Goal: Information Seeking & Learning: Learn about a topic

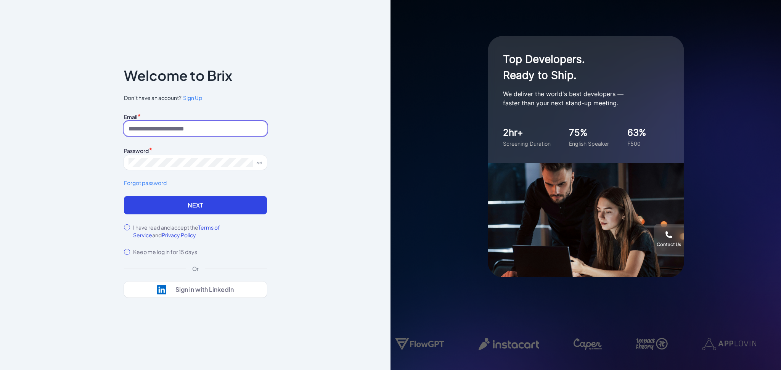
type input "**********"
click at [175, 226] on label "I have read and accept the Terms of Service and Privacy Policy" at bounding box center [200, 230] width 134 height 15
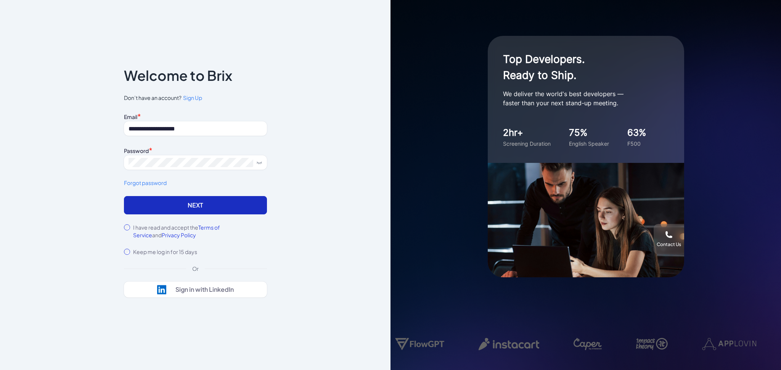
click at [185, 206] on button "Next" at bounding box center [195, 205] width 143 height 18
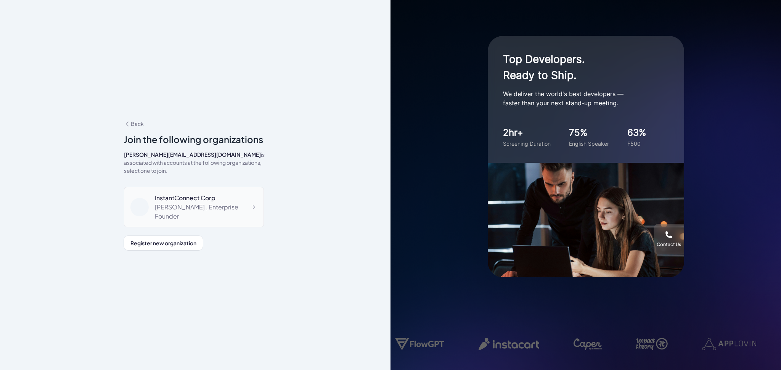
click at [164, 203] on div "patrick , Enterprise Founder" at bounding box center [206, 211] width 103 height 18
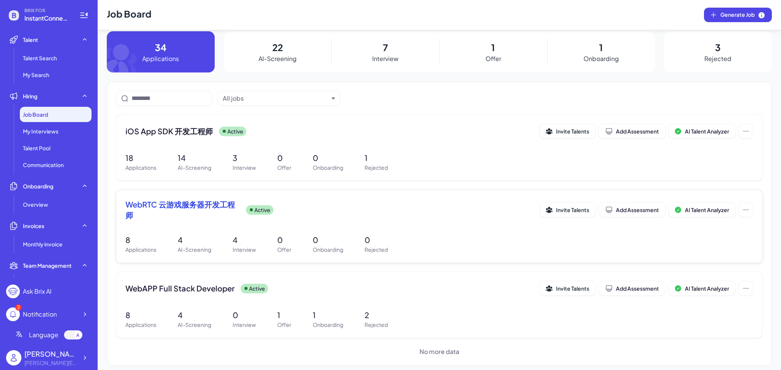
scroll to position [12, 0]
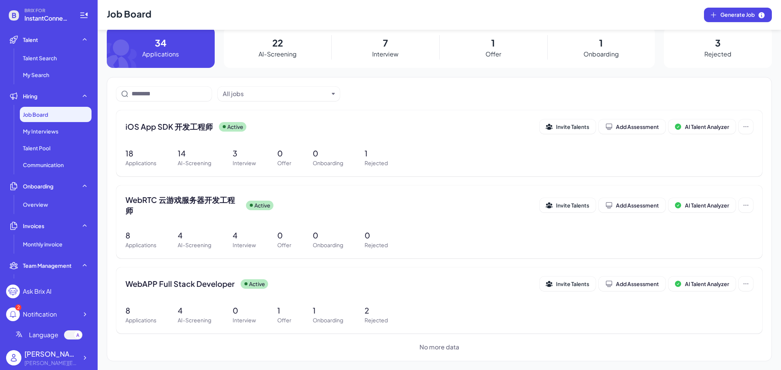
click at [40, 313] on div "Notification" at bounding box center [40, 314] width 34 height 9
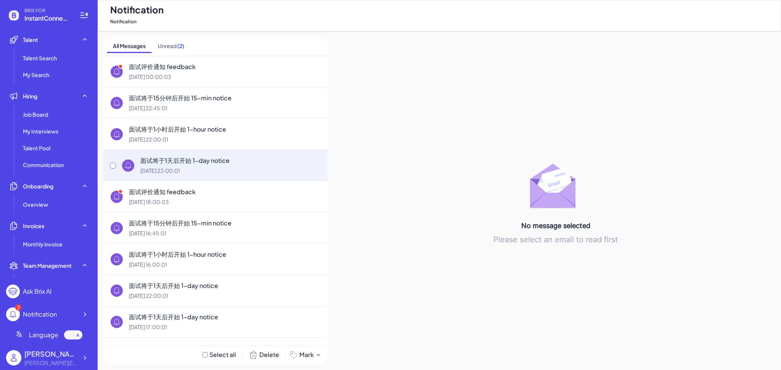
click at [172, 177] on div "面试将于1天后开始 1-day notice [DATE] 23:00:01" at bounding box center [216, 164] width 224 height 31
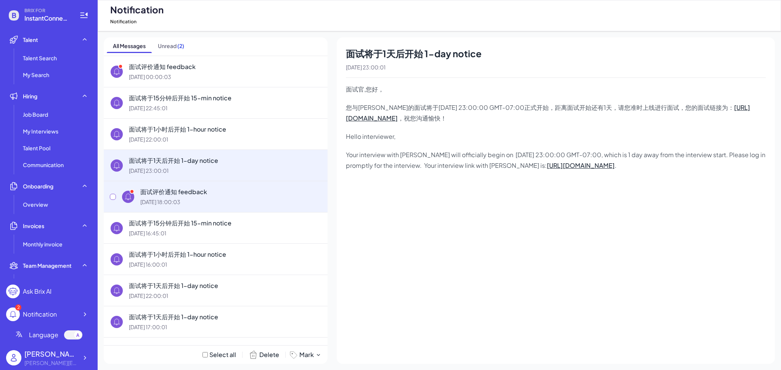
click at [172, 196] on div "面试评价通知 feedback [DATE] 18:00:03" at bounding box center [230, 196] width 181 height 19
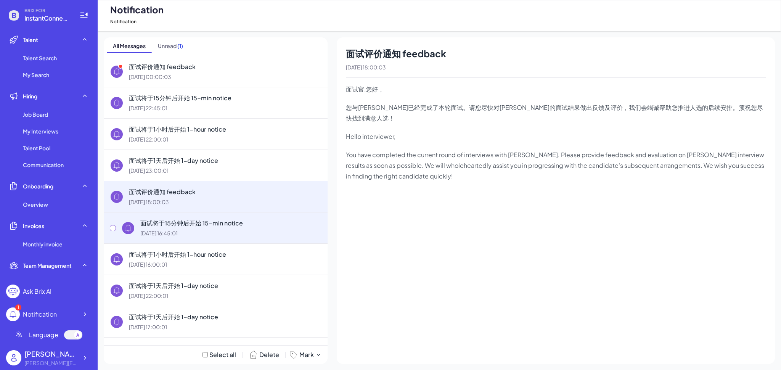
click at [189, 223] on div "面试将于15分钟后开始 15-min notice" at bounding box center [230, 222] width 181 height 9
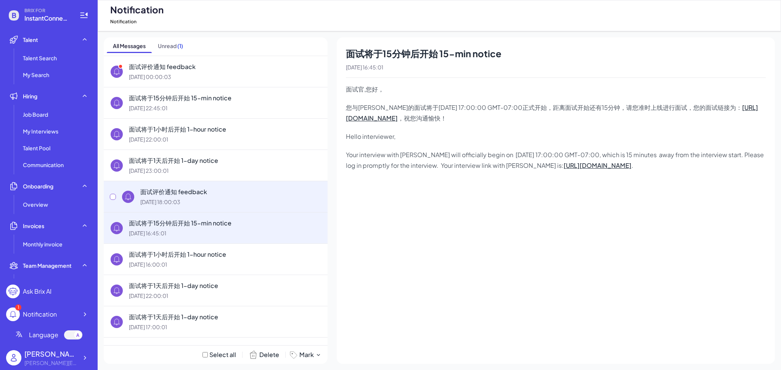
click at [201, 195] on div "面试评价通知 feedback" at bounding box center [230, 191] width 181 height 9
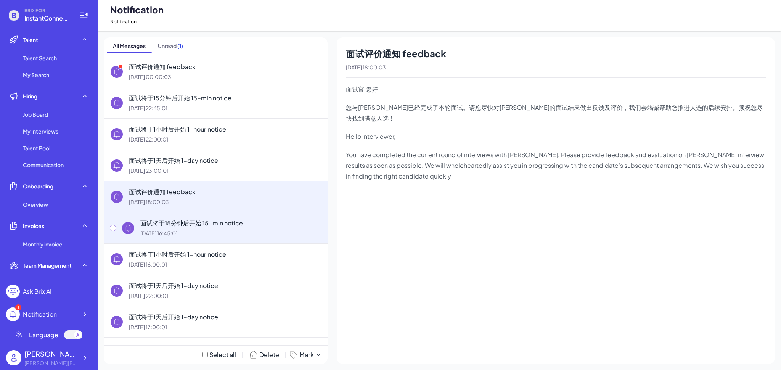
click at [202, 218] on div "面试将于15分钟后开始 15-min notice" at bounding box center [230, 222] width 181 height 9
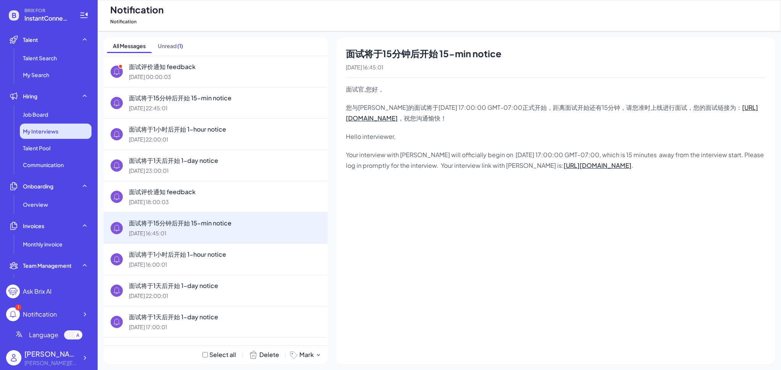
click at [44, 133] on span "My Interviews" at bounding box center [40, 131] width 35 height 8
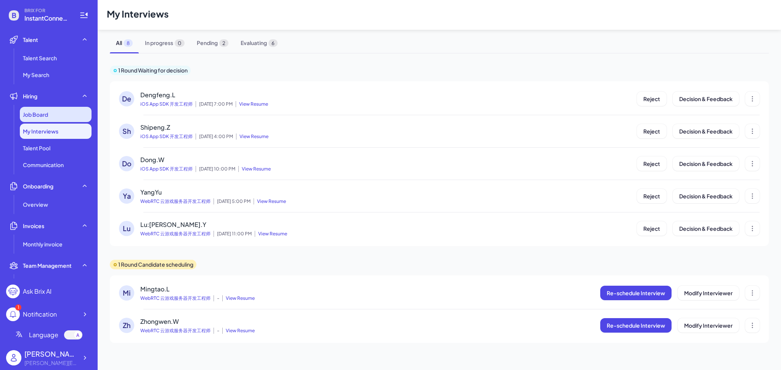
click at [43, 117] on span "Job Board" at bounding box center [35, 115] width 25 height 8
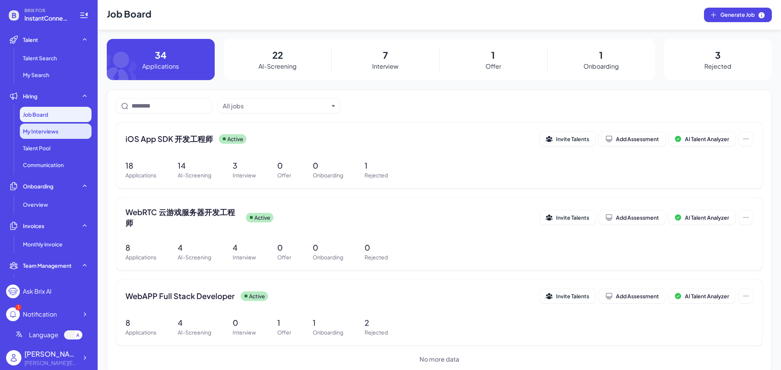
click at [44, 126] on div "My Interviews" at bounding box center [56, 131] width 72 height 15
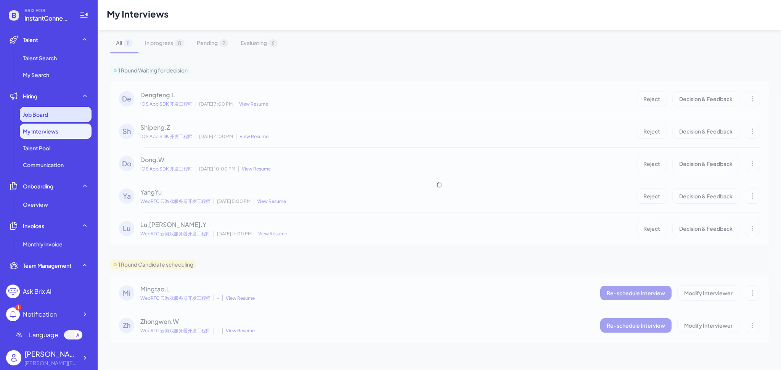
click at [44, 116] on span "Job Board" at bounding box center [35, 115] width 25 height 8
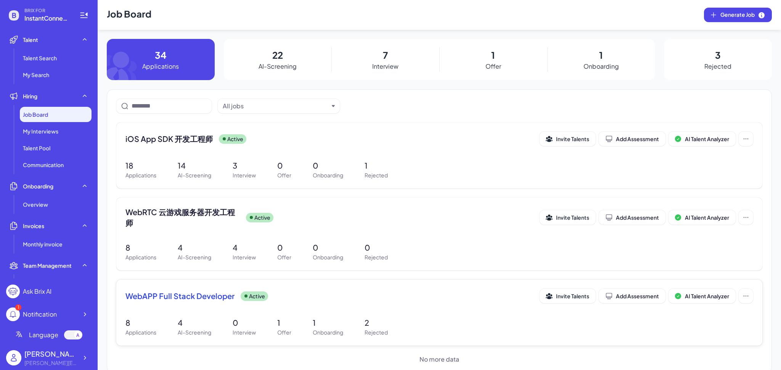
click at [189, 298] on span "WebAPP Full Stack Developer" at bounding box center [179, 295] width 109 height 11
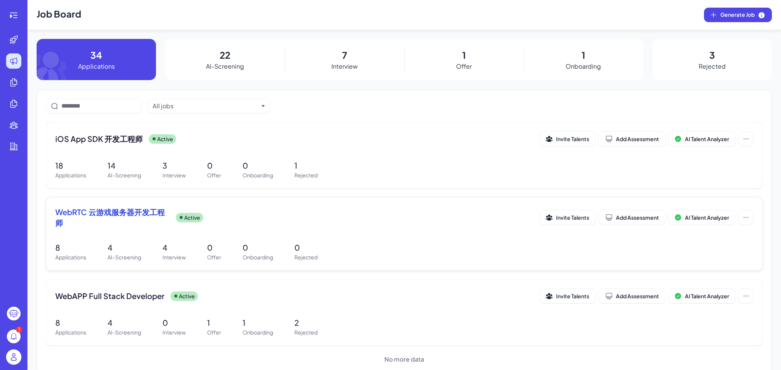
click at [88, 213] on span "WebRTC 云游戏服务器开发工程师" at bounding box center [112, 217] width 114 height 21
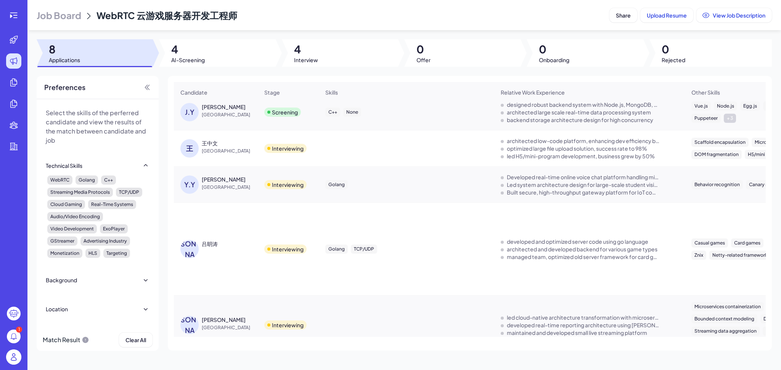
scroll to position [152, 0]
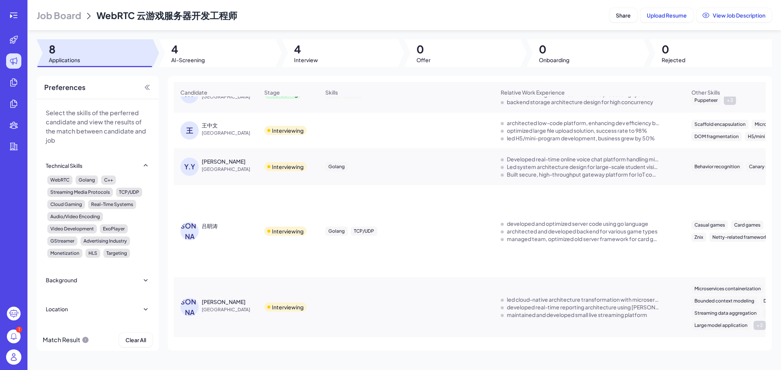
click at [225, 163] on div "[PERSON_NAME]" at bounding box center [230, 161] width 57 height 8
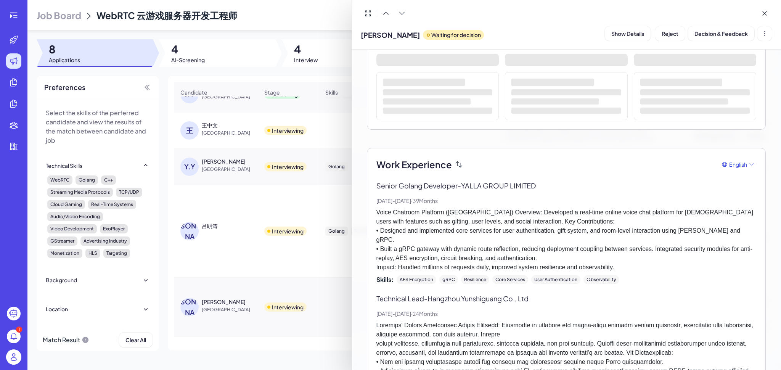
scroll to position [183, 0]
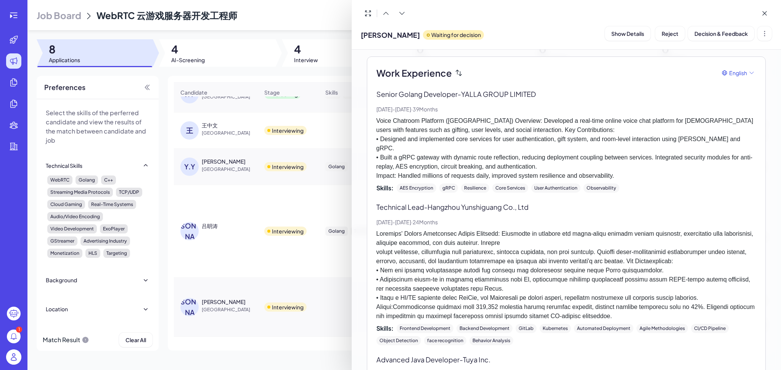
click at [555, 249] on p at bounding box center [566, 274] width 380 height 91
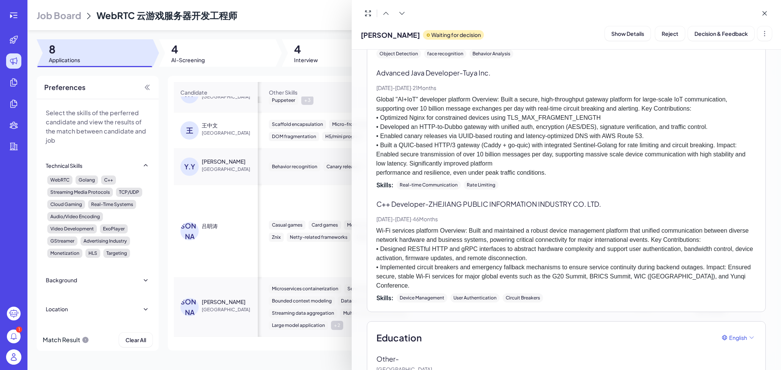
scroll to position [482, 0]
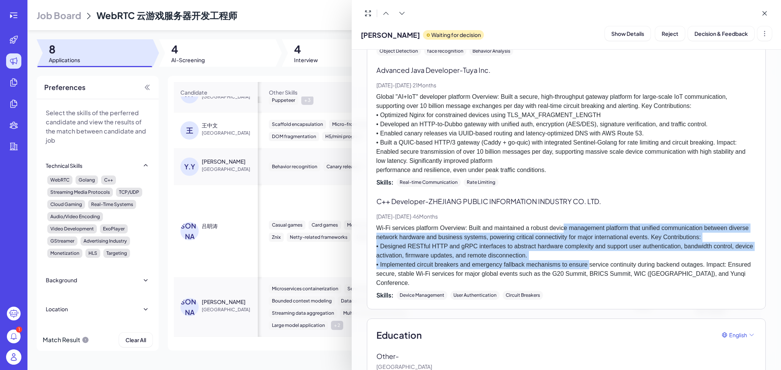
drag, startPoint x: 590, startPoint y: 258, endPoint x: 563, endPoint y: 218, distance: 48.1
click at [563, 223] on p "Wi-Fi services platform Overview: Built and maintained a robust device manageme…" at bounding box center [566, 255] width 380 height 64
drag, startPoint x: 563, startPoint y: 218, endPoint x: 569, endPoint y: 251, distance: 33.3
click at [569, 251] on p "Wi-Fi services platform Overview: Built and maintained a robust device manageme…" at bounding box center [566, 255] width 380 height 64
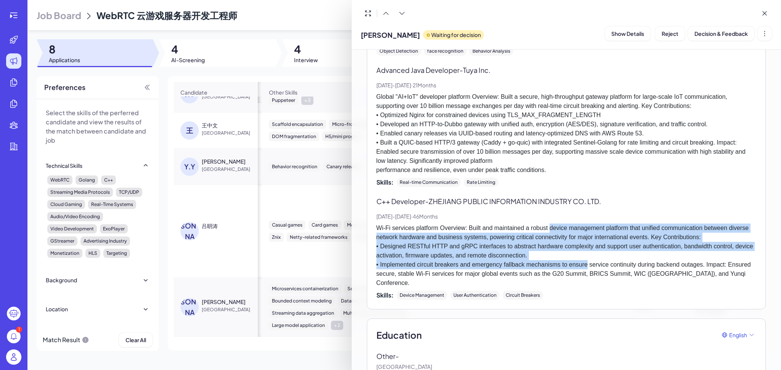
click at [569, 251] on p "Wi-Fi services platform Overview: Built and maintained a robust device manageme…" at bounding box center [566, 255] width 380 height 64
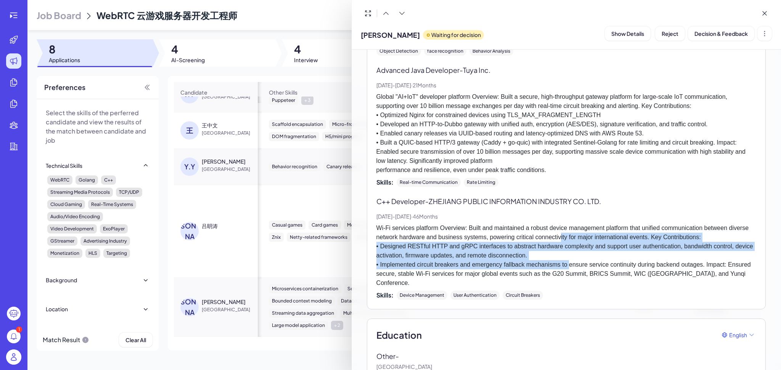
drag, startPoint x: 570, startPoint y: 256, endPoint x: 557, endPoint y: 223, distance: 35.6
click at [558, 224] on p "Wi-Fi services platform Overview: Built and maintained a robust device manageme…" at bounding box center [566, 255] width 380 height 64
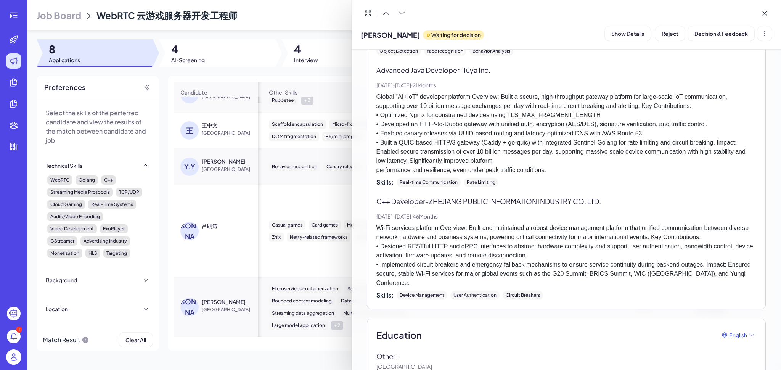
click at [557, 223] on p "Wi-Fi services platform Overview: Built and maintained a robust device manageme…" at bounding box center [566, 255] width 380 height 64
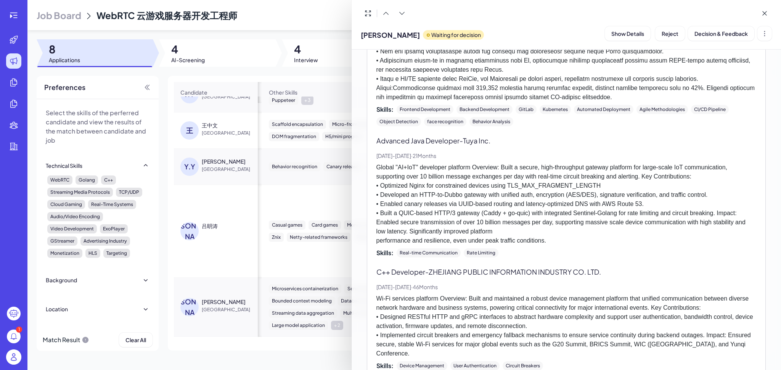
scroll to position [345, 0]
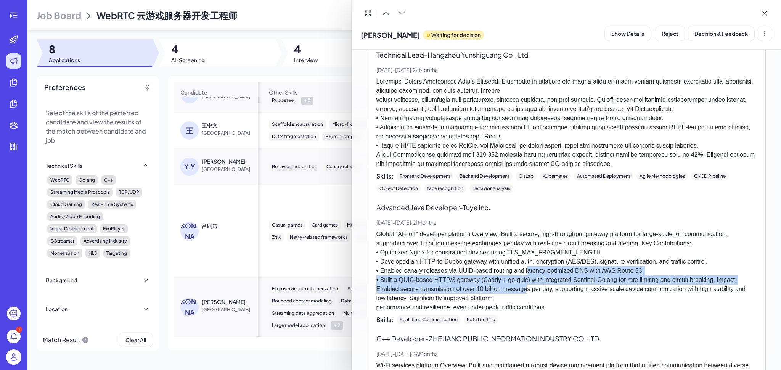
drag, startPoint x: 528, startPoint y: 281, endPoint x: 526, endPoint y: 234, distance: 46.5
click at [526, 244] on p "Global "AI+IoT" developer platform Overview: Built a secure, high-throughput ga…" at bounding box center [566, 270] width 380 height 82
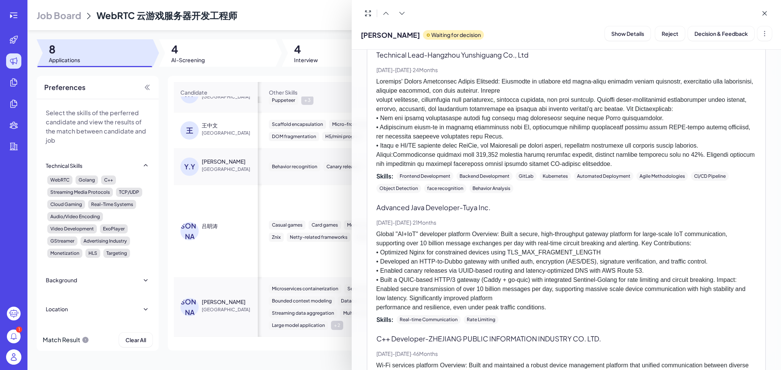
click at [526, 234] on p "Global "AI+IoT" developer platform Overview: Built a secure, high-throughput ga…" at bounding box center [566, 270] width 380 height 82
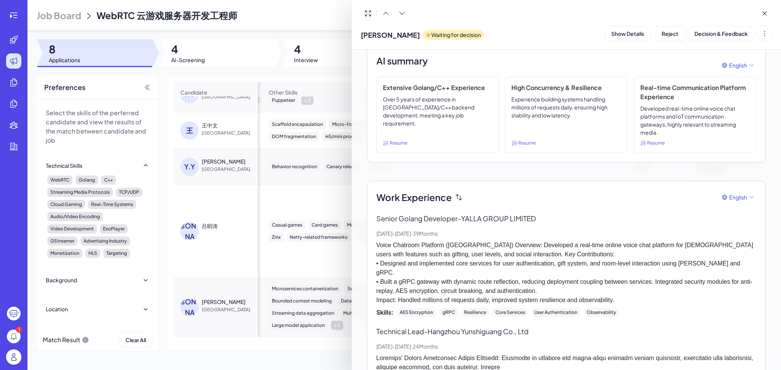
scroll to position [137, 0]
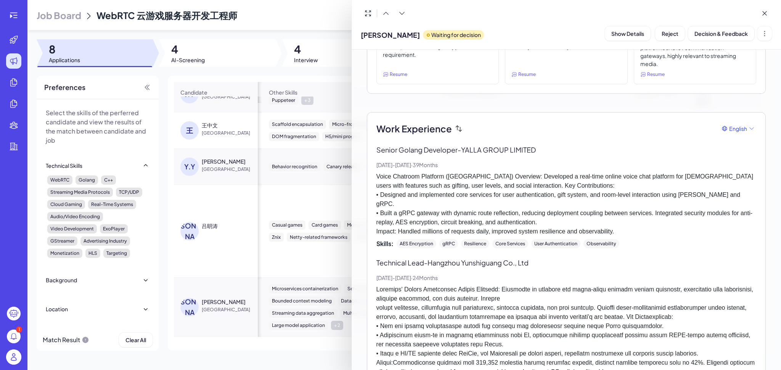
click at [560, 190] on p "Voice Chatroom Platform ([GEOGRAPHIC_DATA]) Overview: Developed a real-time onl…" at bounding box center [566, 204] width 380 height 64
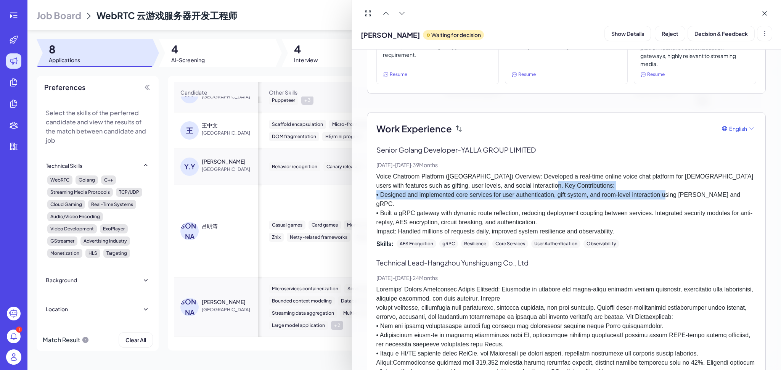
click at [560, 190] on p "Voice Chatroom Platform ([GEOGRAPHIC_DATA]) Overview: Developed a real-time onl…" at bounding box center [566, 204] width 380 height 64
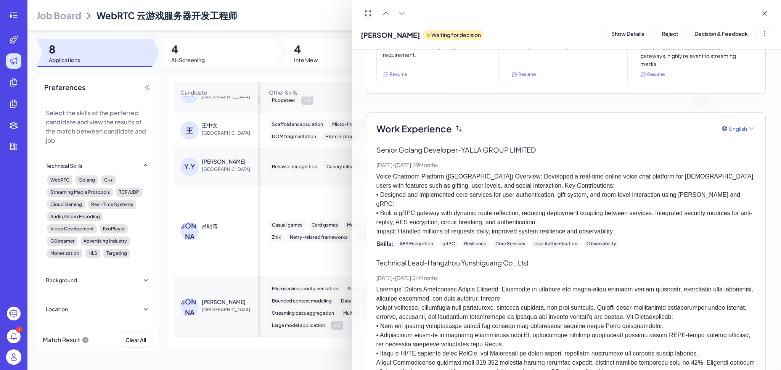
click at [544, 202] on p "Voice Chatroom Platform ([GEOGRAPHIC_DATA]) Overview: Developed a real-time onl…" at bounding box center [566, 204] width 380 height 64
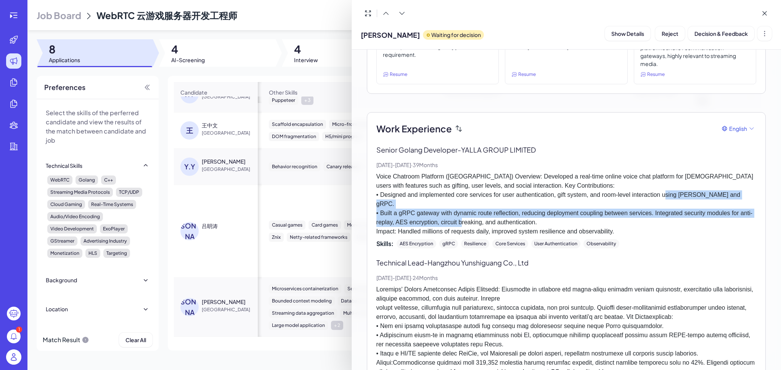
click at [544, 202] on p "Voice Chatroom Platform ([GEOGRAPHIC_DATA]) Overview: Developed a real-time onl…" at bounding box center [566, 204] width 380 height 64
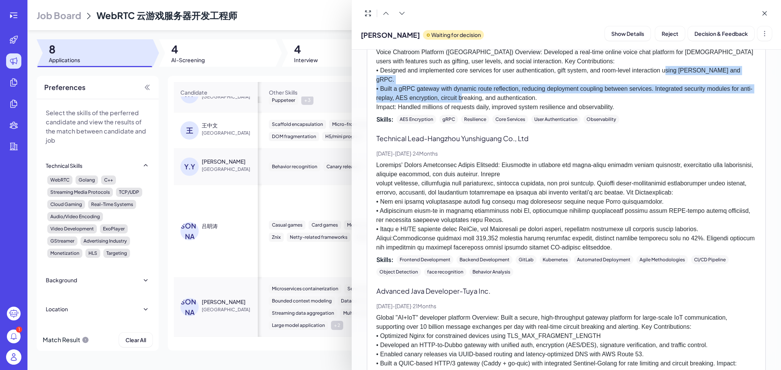
scroll to position [274, 0]
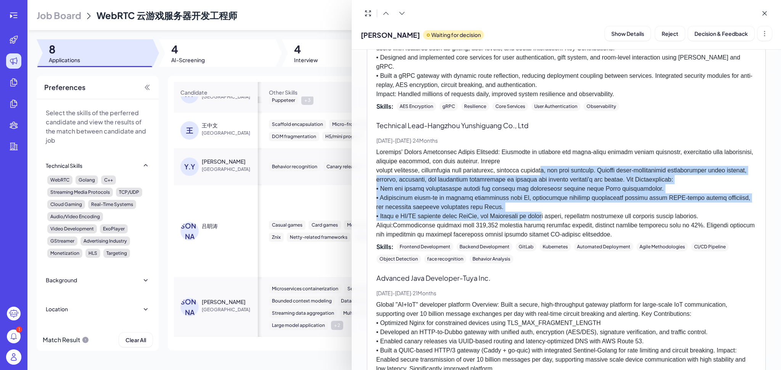
drag, startPoint x: 544, startPoint y: 210, endPoint x: 543, endPoint y: 162, distance: 47.3
click at [543, 162] on p at bounding box center [566, 193] width 380 height 91
drag, startPoint x: 543, startPoint y: 162, endPoint x: 536, endPoint y: 213, distance: 51.1
click at [537, 212] on p at bounding box center [566, 193] width 380 height 91
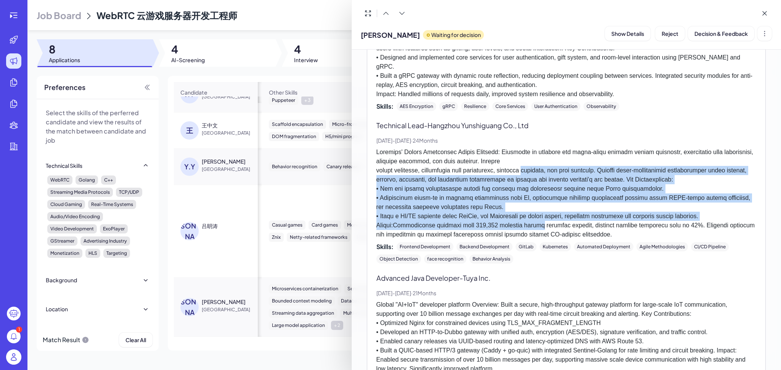
click at [536, 213] on p at bounding box center [566, 193] width 380 height 91
drag, startPoint x: 538, startPoint y: 214, endPoint x: 535, endPoint y: 156, distance: 58.4
click at [535, 156] on p at bounding box center [566, 193] width 380 height 91
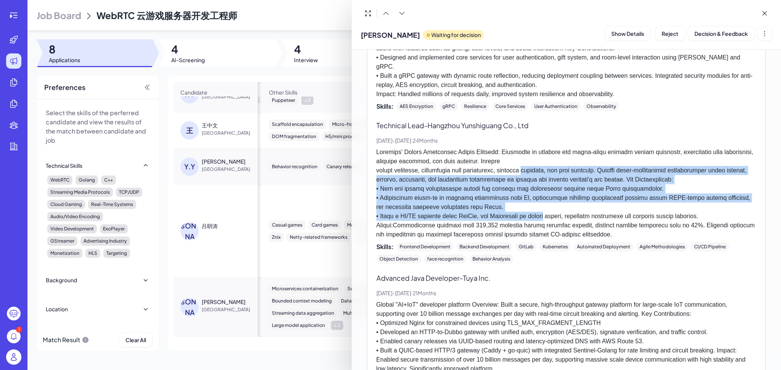
drag, startPoint x: 535, startPoint y: 156, endPoint x: 531, endPoint y: 209, distance: 53.6
click at [531, 209] on p at bounding box center [566, 193] width 380 height 91
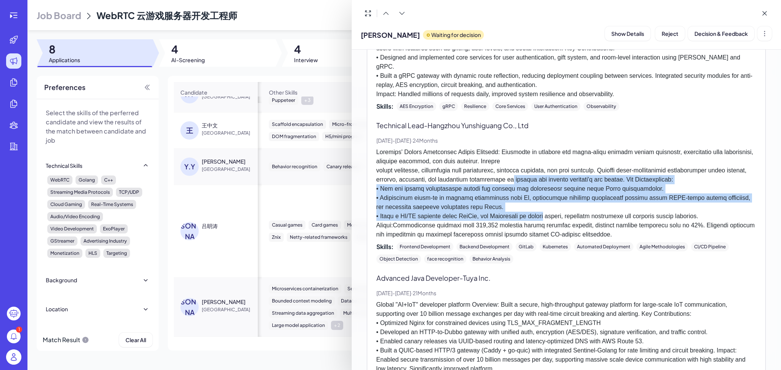
drag, startPoint x: 531, startPoint y: 209, endPoint x: 532, endPoint y: 167, distance: 42.7
click at [532, 168] on p at bounding box center [566, 193] width 380 height 91
click at [532, 167] on p at bounding box center [566, 193] width 380 height 91
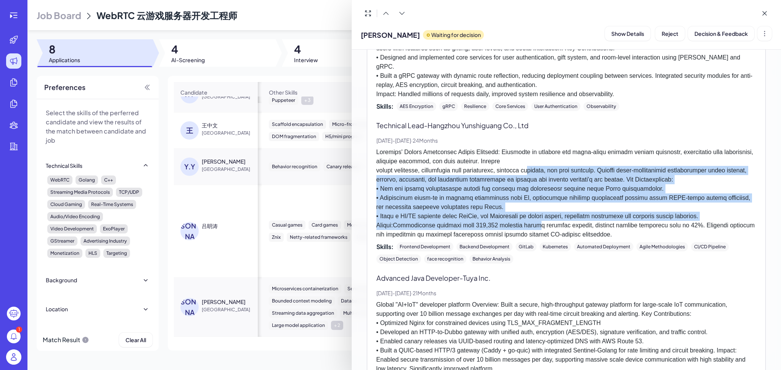
drag, startPoint x: 532, startPoint y: 157, endPoint x: 535, endPoint y: 214, distance: 56.9
click at [535, 214] on p at bounding box center [566, 193] width 380 height 91
drag, startPoint x: 535, startPoint y: 214, endPoint x: 523, endPoint y: 157, distance: 58.8
click at [523, 157] on p at bounding box center [566, 193] width 380 height 91
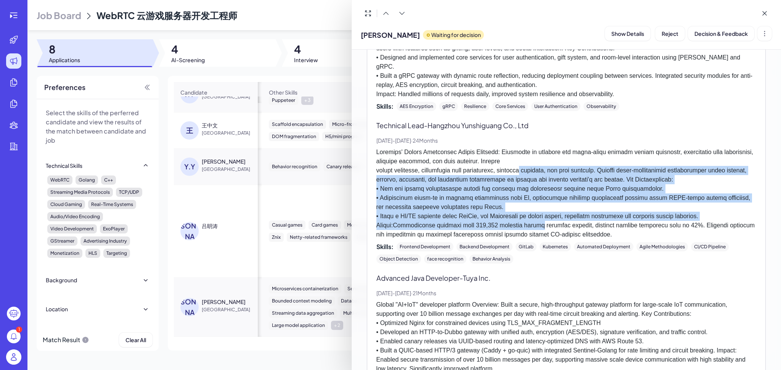
click at [523, 157] on p at bounding box center [566, 193] width 380 height 91
drag, startPoint x: 523, startPoint y: 157, endPoint x: 535, endPoint y: 213, distance: 57.3
click at [535, 213] on p at bounding box center [566, 193] width 380 height 91
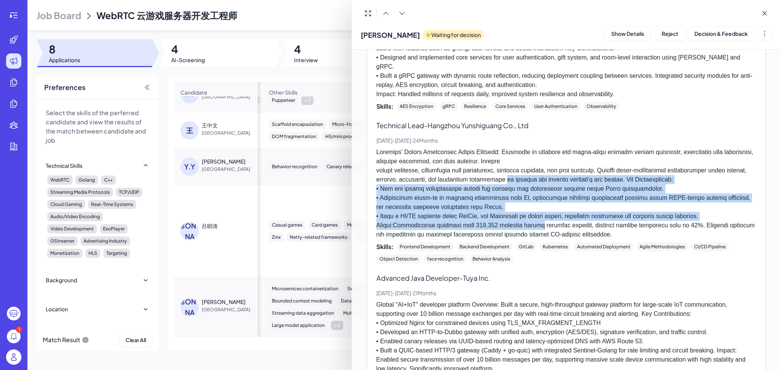
drag, startPoint x: 535, startPoint y: 213, endPoint x: 526, endPoint y: 167, distance: 47.8
click at [526, 167] on p at bounding box center [566, 193] width 380 height 91
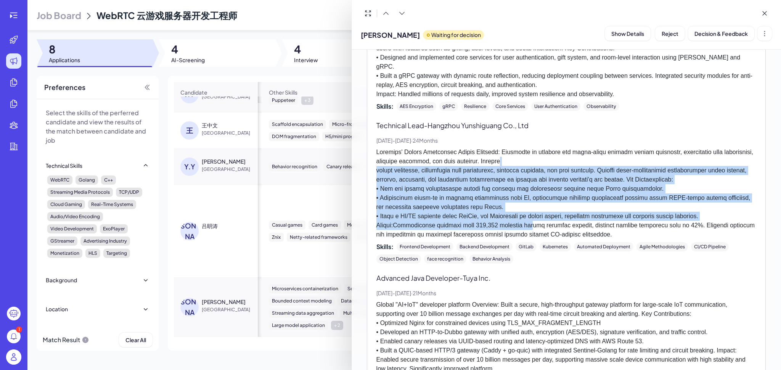
drag, startPoint x: 524, startPoint y: 155, endPoint x: 531, endPoint y: 218, distance: 62.8
click at [531, 218] on p at bounding box center [566, 193] width 380 height 91
drag, startPoint x: 532, startPoint y: 218, endPoint x: 526, endPoint y: 153, distance: 65.4
click at [526, 153] on p at bounding box center [566, 193] width 380 height 91
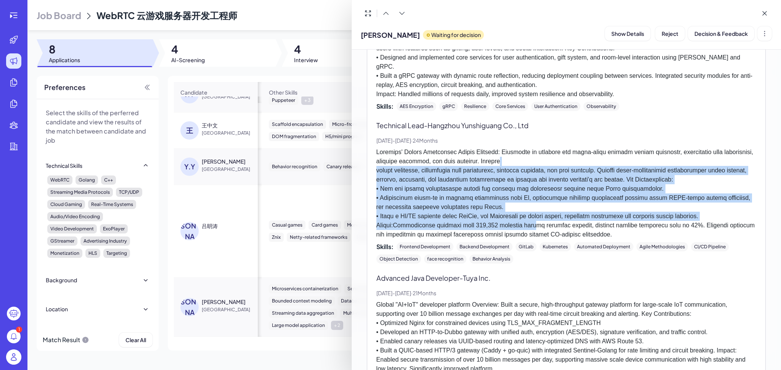
click at [526, 153] on p at bounding box center [566, 193] width 380 height 91
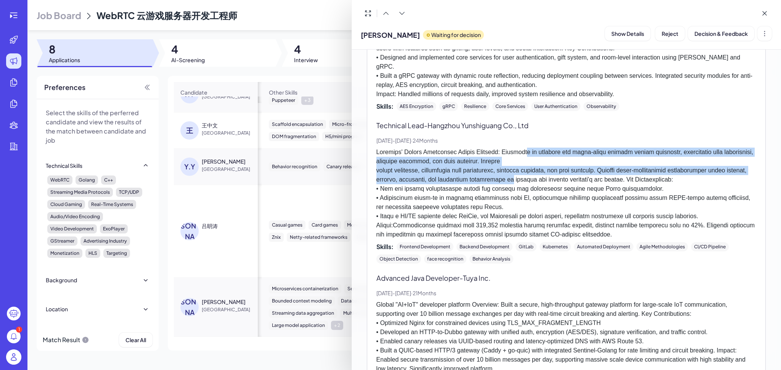
drag, startPoint x: 529, startPoint y: 142, endPoint x: 534, endPoint y: 183, distance: 41.1
click at [534, 183] on p at bounding box center [566, 193] width 380 height 91
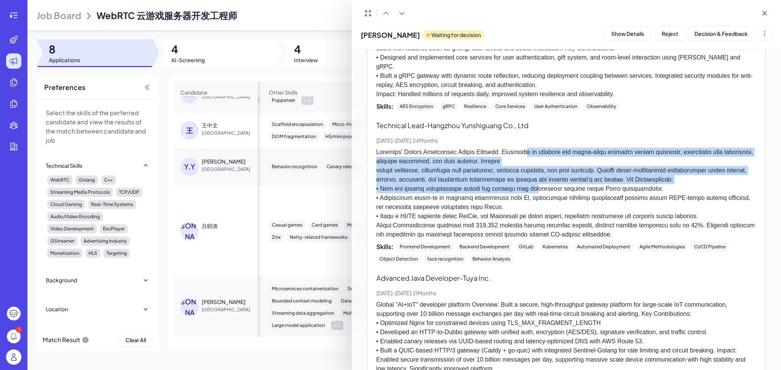
click at [536, 201] on p at bounding box center [566, 193] width 380 height 91
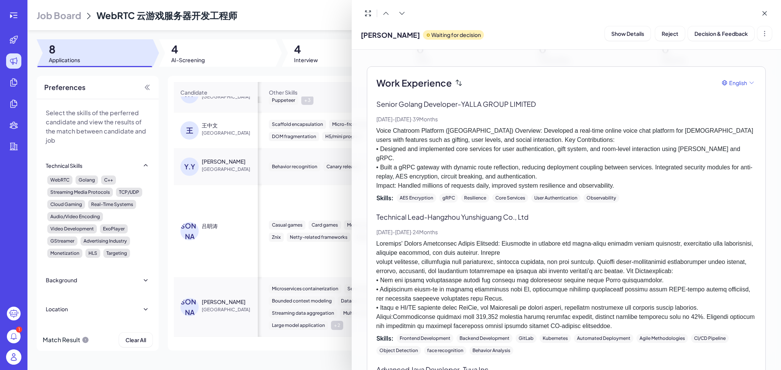
scroll to position [46, 0]
